Goal: Information Seeking & Learning: Compare options

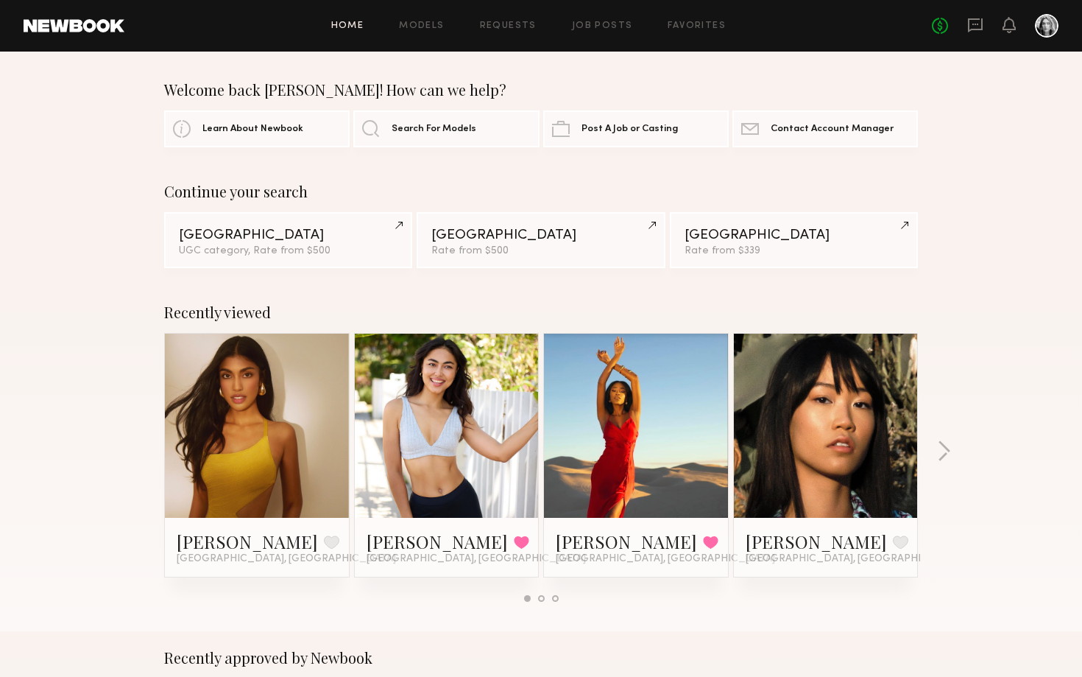
click at [267, 390] on link at bounding box center [257, 426] width 90 height 184
click at [855, 362] on link at bounding box center [826, 426] width 90 height 184
click at [613, 483] on link at bounding box center [636, 426] width 90 height 184
click at [454, 431] on link at bounding box center [447, 426] width 90 height 184
click at [939, 449] on button "button" at bounding box center [944, 452] width 14 height 24
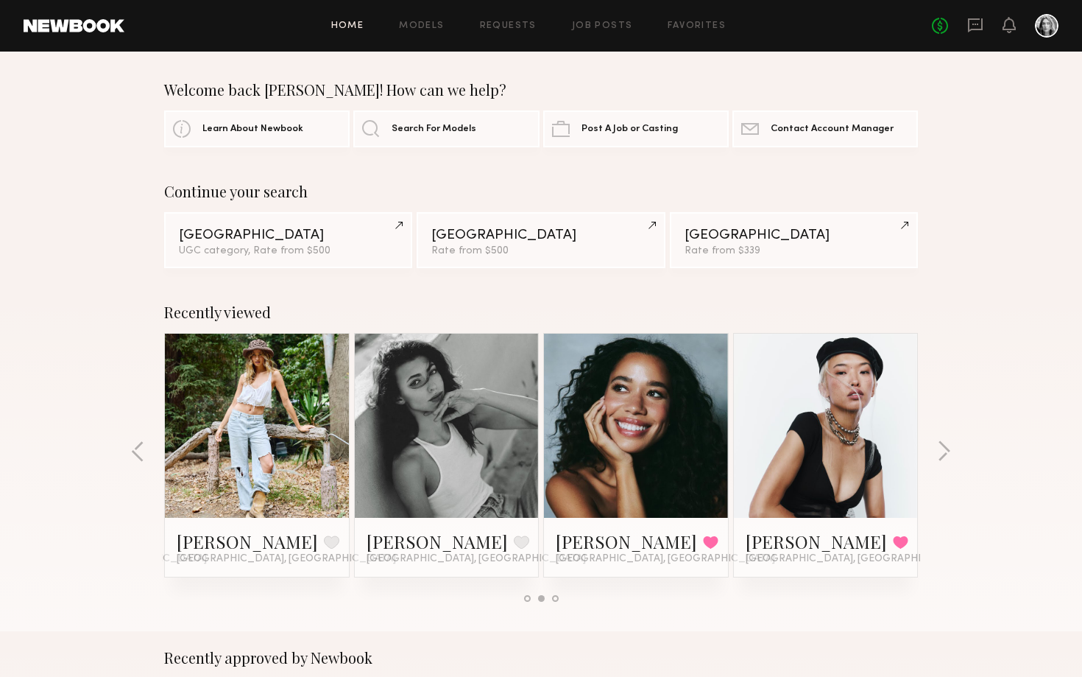
click at [283, 449] on link at bounding box center [257, 426] width 90 height 184
click at [944, 447] on button "button" at bounding box center [944, 452] width 14 height 24
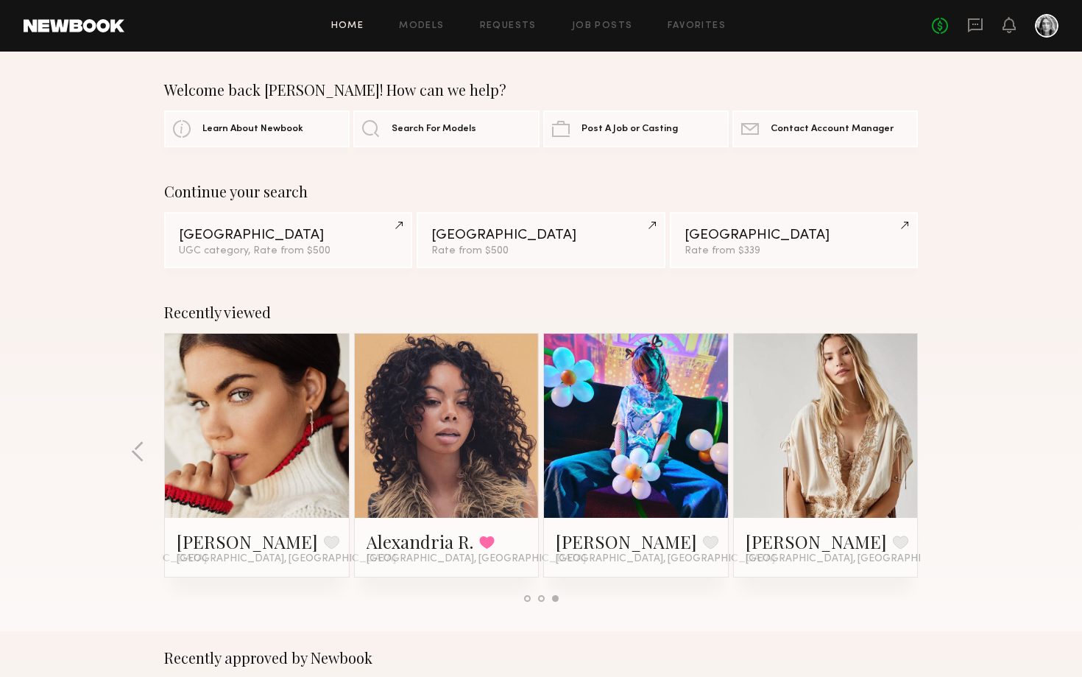
click at [944, 447] on div "Recently viewed Natasha W. Favorite Los Angeles, CA Assiya M. Favorited Los Ang…" at bounding box center [541, 458] width 1082 height 345
click at [134, 448] on button "button" at bounding box center [138, 452] width 14 height 24
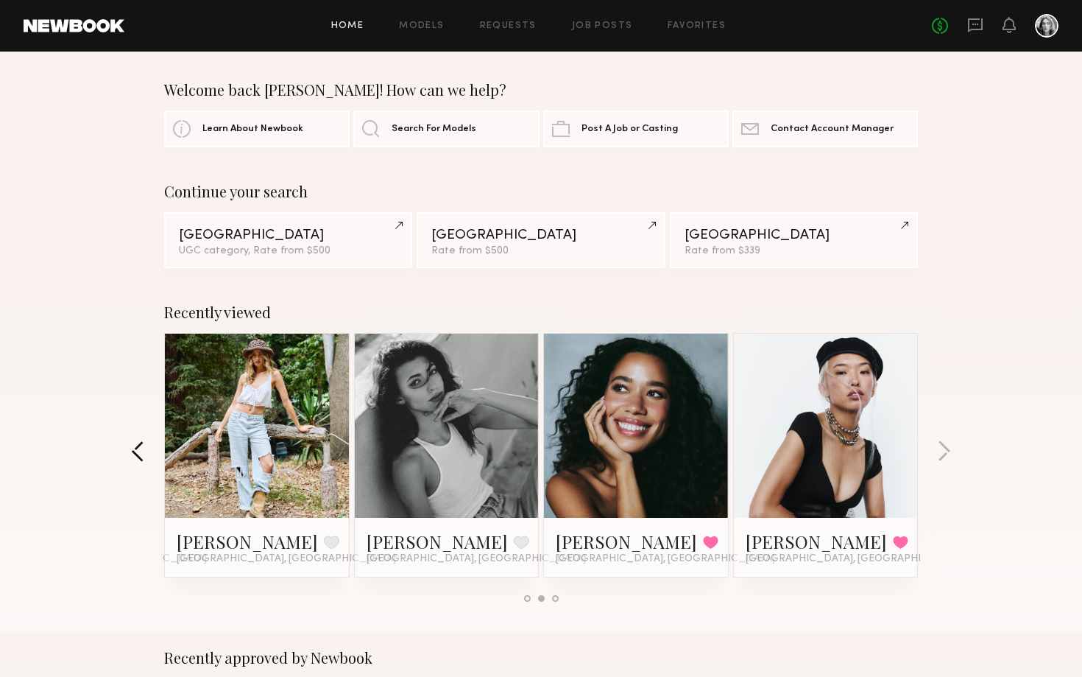
click at [134, 448] on button "button" at bounding box center [138, 452] width 14 height 24
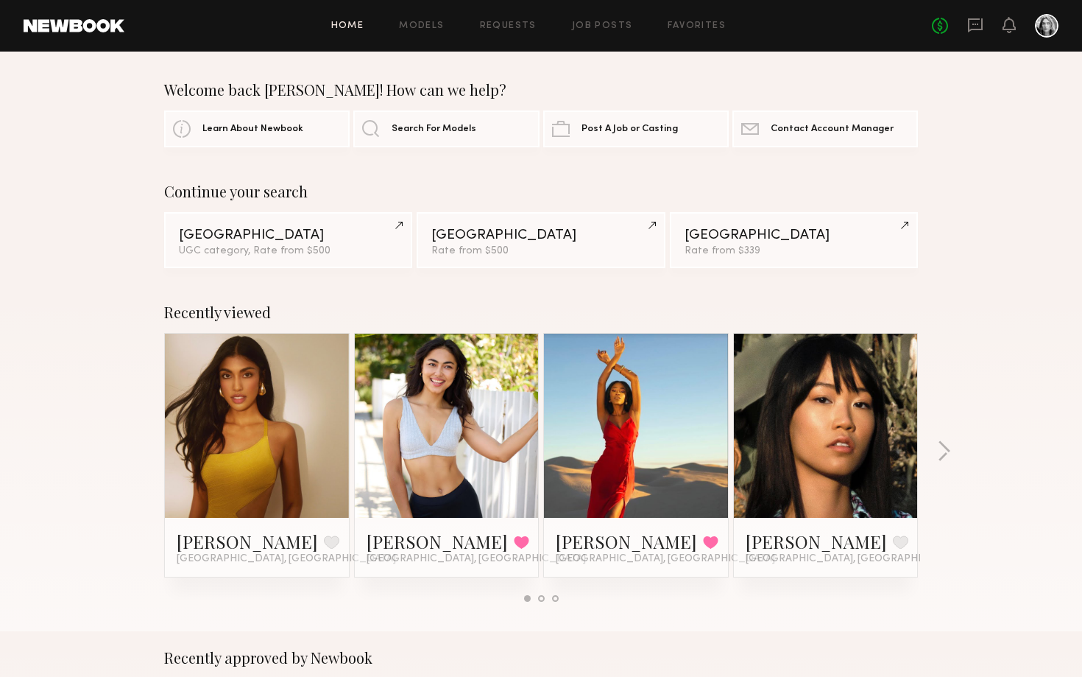
click at [469, 433] on link at bounding box center [447, 426] width 90 height 184
click at [947, 451] on button "button" at bounding box center [944, 452] width 14 height 24
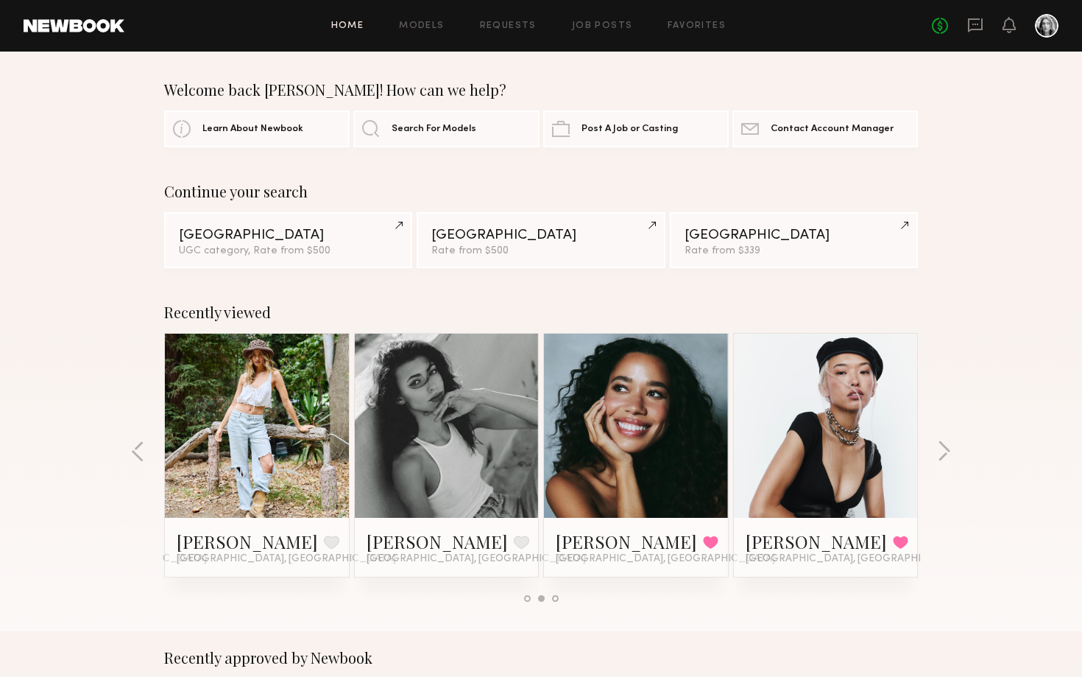
click at [303, 383] on div at bounding box center [257, 426] width 184 height 184
click at [135, 453] on button "button" at bounding box center [138, 452] width 14 height 24
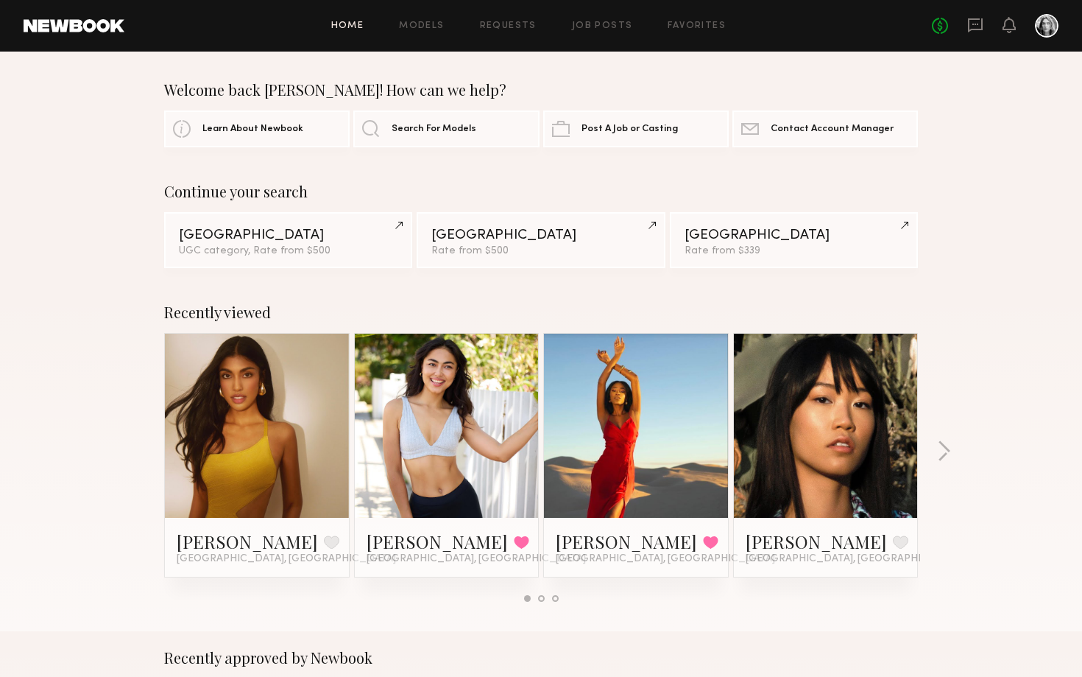
click at [629, 451] on link at bounding box center [636, 426] width 90 height 184
click at [411, 448] on link at bounding box center [447, 426] width 90 height 184
